Goal: Transaction & Acquisition: Purchase product/service

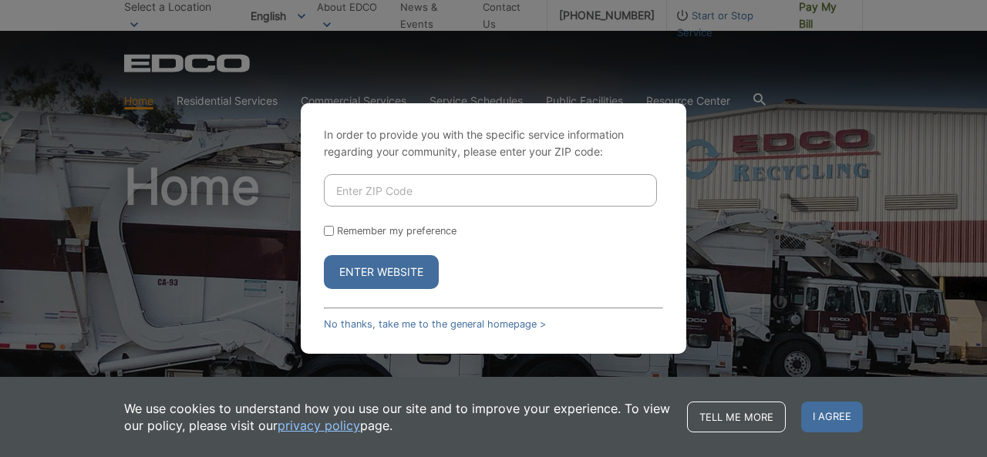
click at [541, 181] on input "Enter ZIP Code" at bounding box center [490, 190] width 333 height 32
type input "92029"
click at [331, 229] on input "Remember my preference" at bounding box center [329, 231] width 10 height 10
checkbox input "true"
click at [368, 268] on button "Enter Website" at bounding box center [381, 272] width 115 height 34
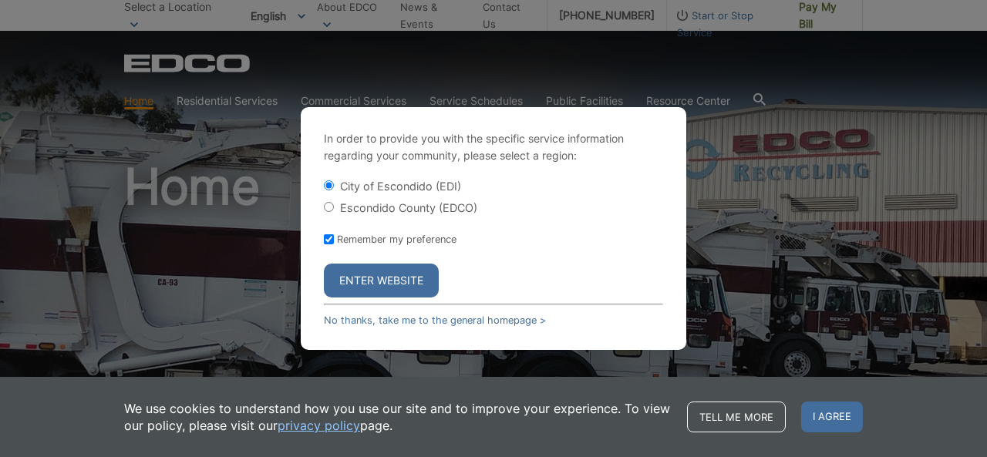
click at [335, 202] on div "Escondido County (EDCO)" at bounding box center [493, 207] width 339 height 15
click at [330, 211] on input "Escondido County (EDCO)" at bounding box center [329, 207] width 10 height 10
radio input "true"
click at [376, 285] on button "Enter Website" at bounding box center [381, 281] width 115 height 34
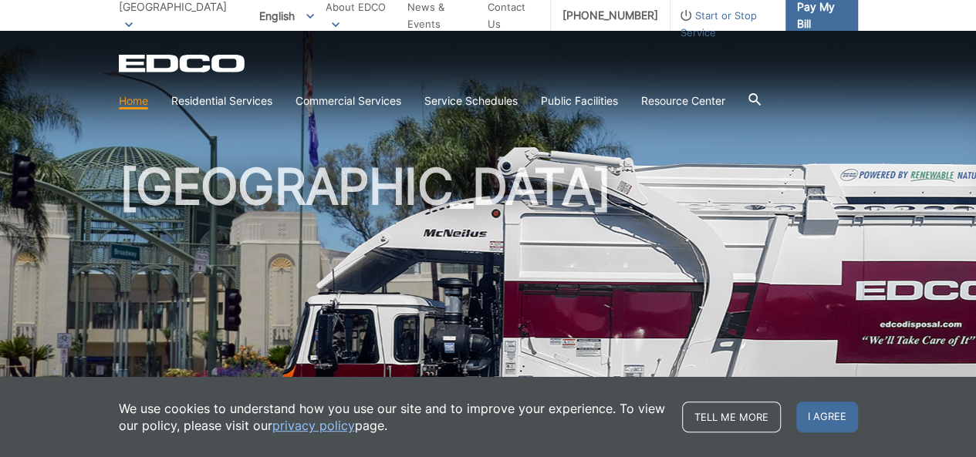
click at [815, 16] on span "Pay My Bill" at bounding box center [821, 15] width 49 height 34
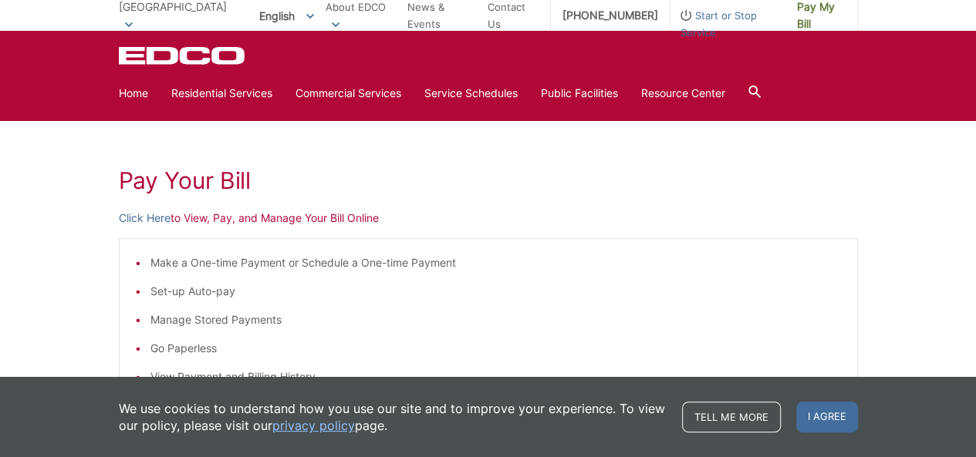
scroll to position [154, 0]
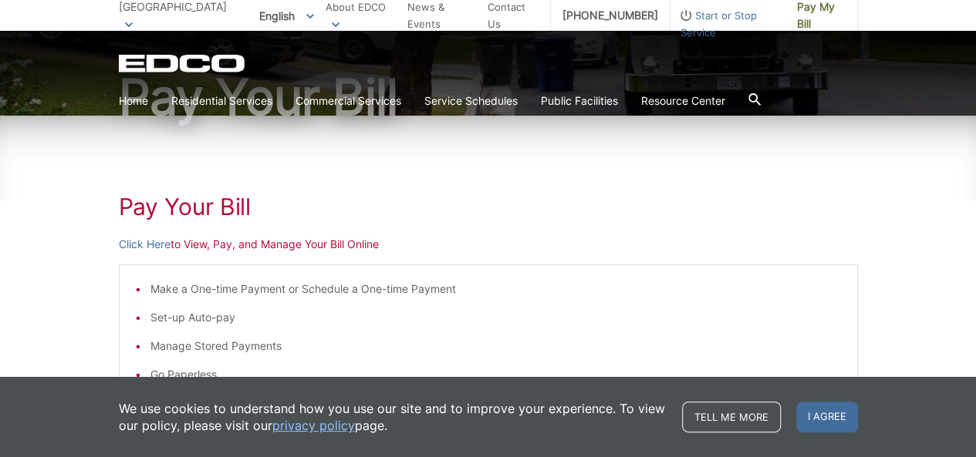
click at [295, 248] on p "Click Here to View, Pay, and Manage Your Bill Online" at bounding box center [488, 244] width 739 height 17
click at [352, 244] on p "Click Here to View, Pay, and Manage Your Bill Online" at bounding box center [488, 244] width 739 height 17
click at [153, 245] on link "Click Here" at bounding box center [145, 244] width 52 height 17
click at [785, 12] on link "Pay My Bill" at bounding box center [821, 15] width 73 height 31
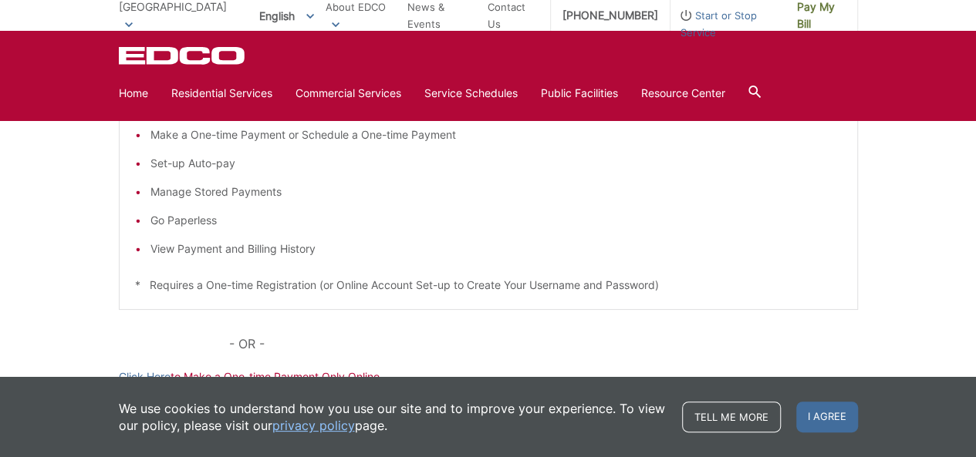
scroll to position [154, 0]
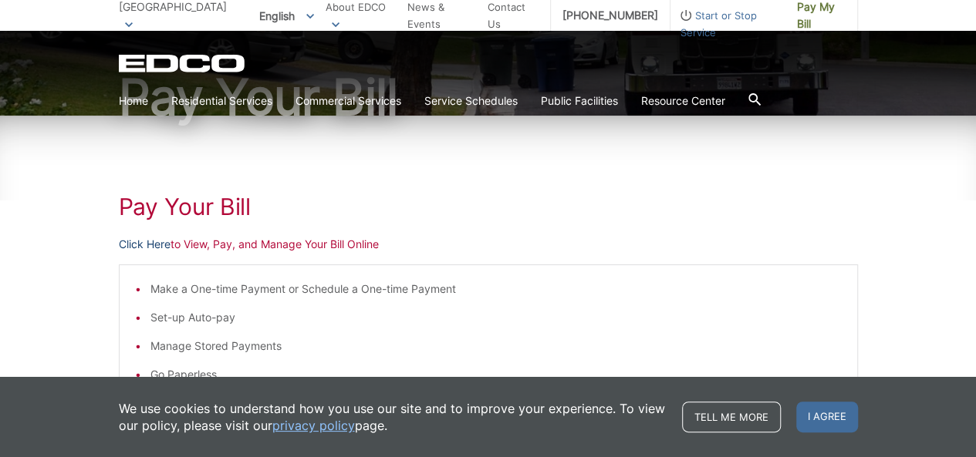
click at [151, 243] on link "Click Here" at bounding box center [145, 244] width 52 height 17
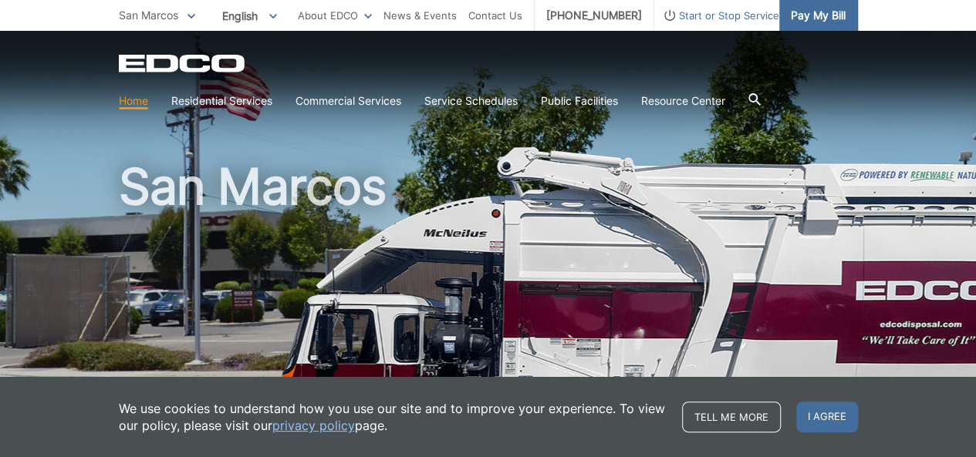
click at [812, 18] on span "Pay My Bill" at bounding box center [818, 15] width 55 height 17
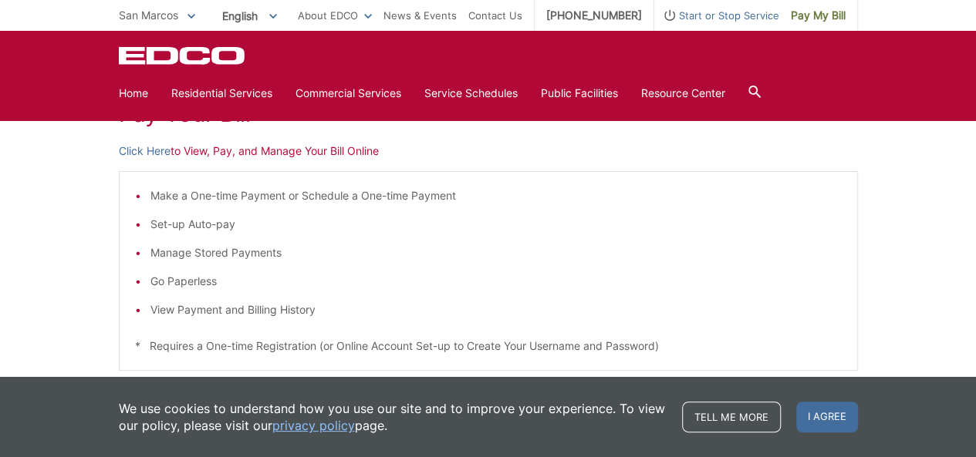
scroll to position [154, 0]
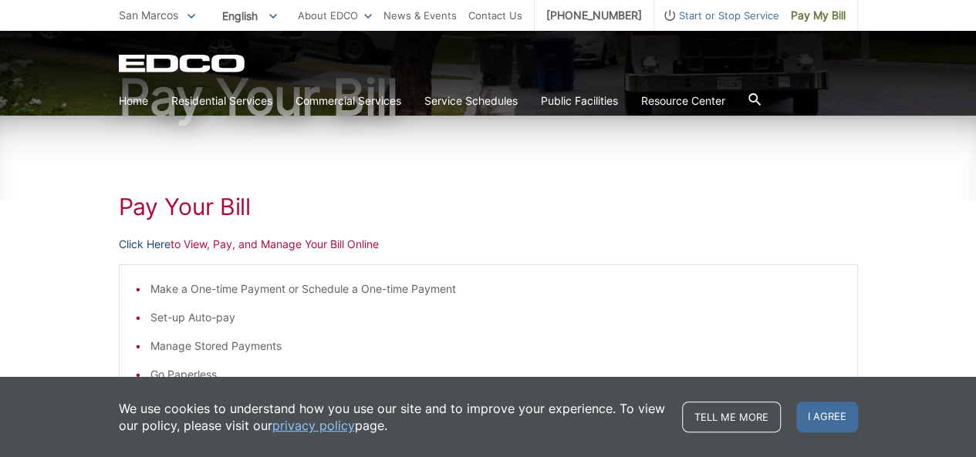
click at [156, 241] on link "Click Here" at bounding box center [145, 244] width 52 height 17
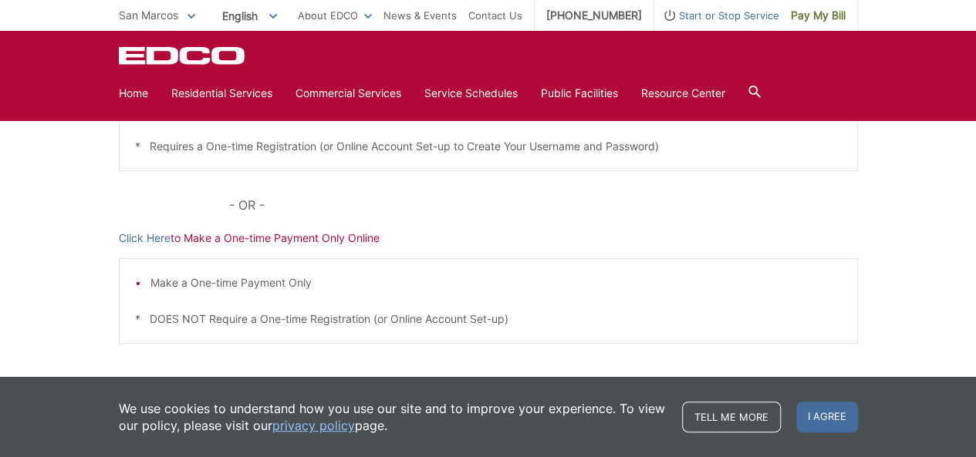
scroll to position [463, 0]
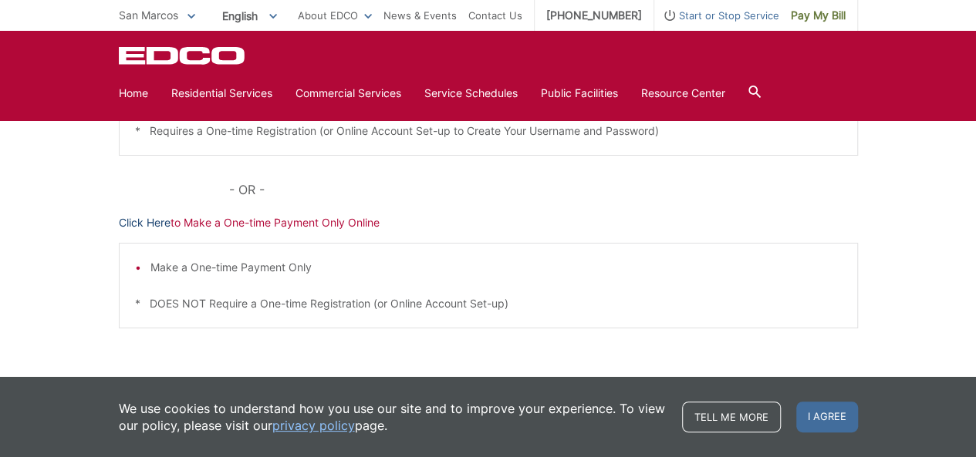
click at [153, 223] on link "Click Here" at bounding box center [145, 222] width 52 height 17
